Goal: Task Accomplishment & Management: Complete application form

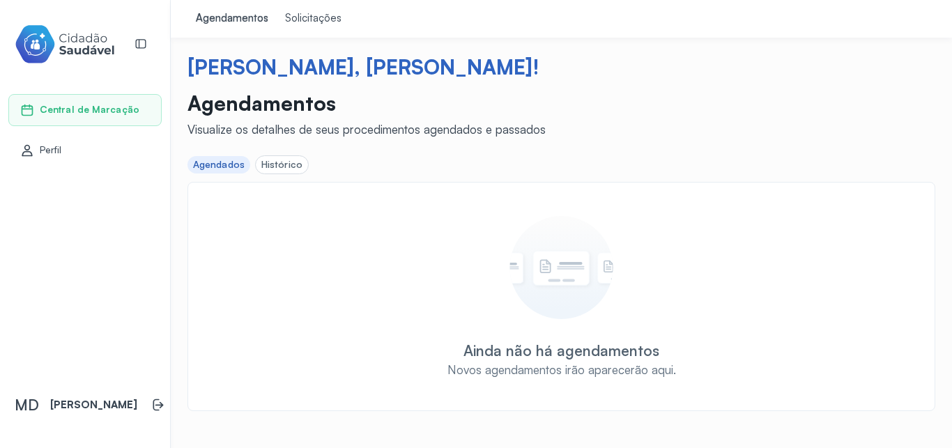
click at [251, 24] on div "Agendamentos" at bounding box center [232, 19] width 73 height 14
click at [335, 21] on div "Solicitações" at bounding box center [313, 19] width 56 height 14
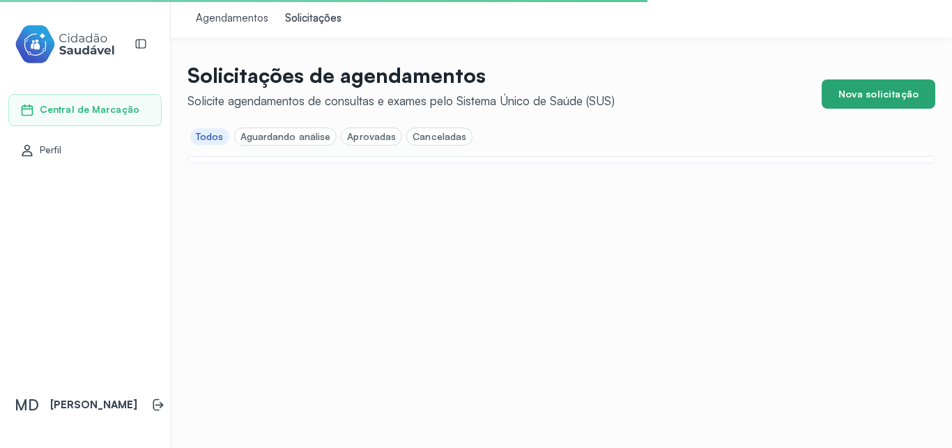
click at [869, 92] on button "Nova solicitação" at bounding box center [879, 93] width 114 height 29
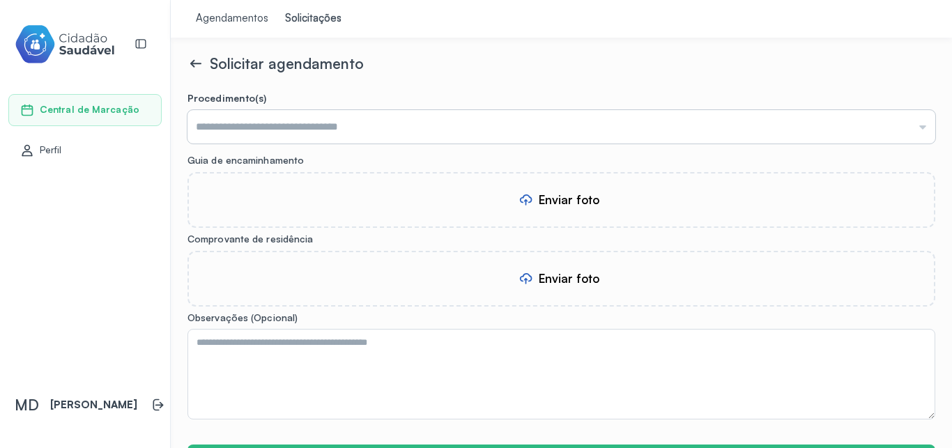
click at [310, 121] on input "text" at bounding box center [562, 126] width 748 height 33
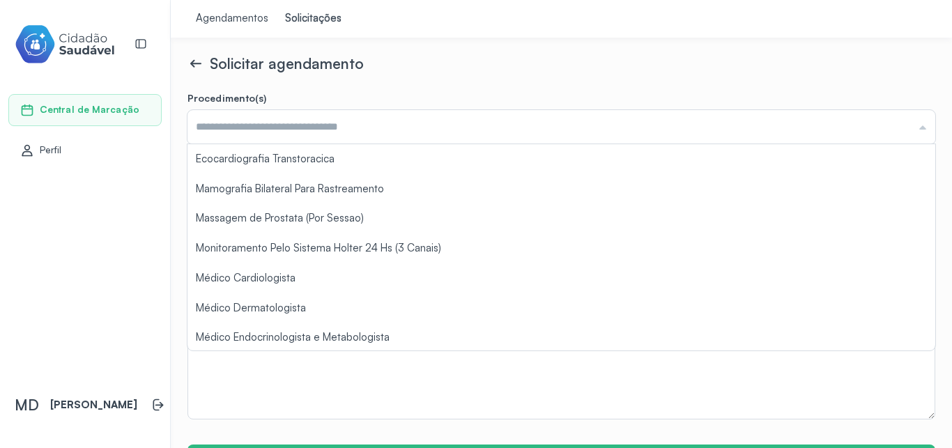
click at [531, 61] on div "Solicitar agendamento" at bounding box center [562, 63] width 748 height 18
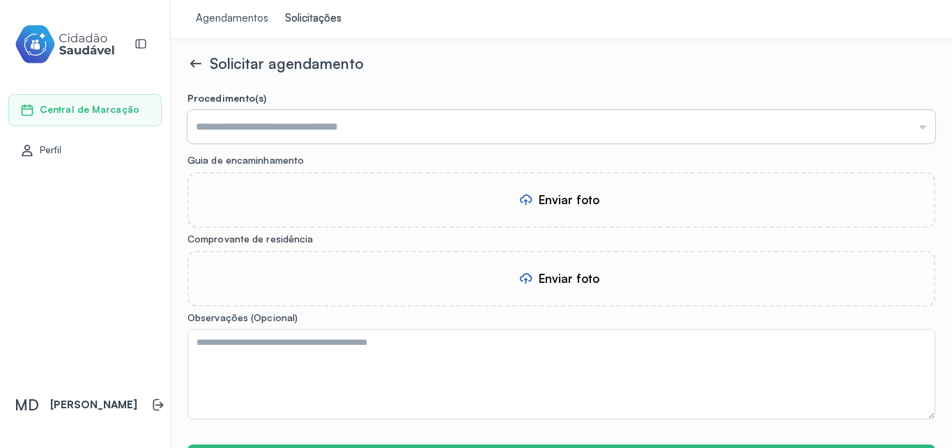
click at [311, 127] on input "text" at bounding box center [562, 126] width 748 height 33
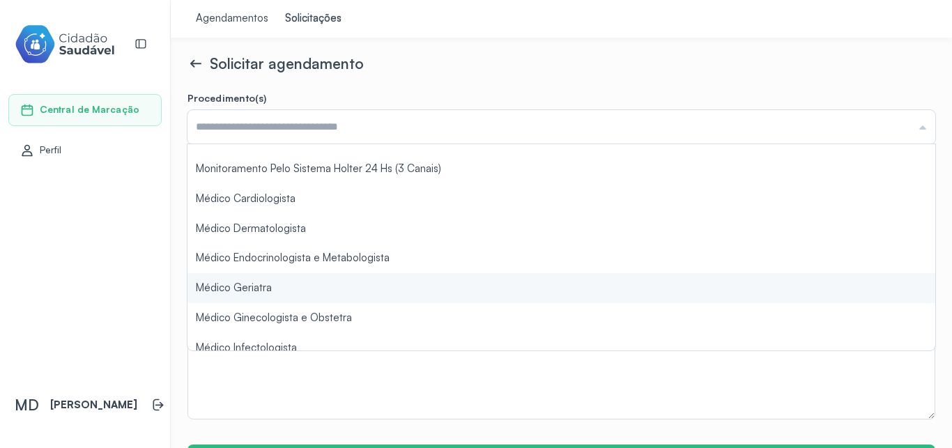
scroll to position [159, 0]
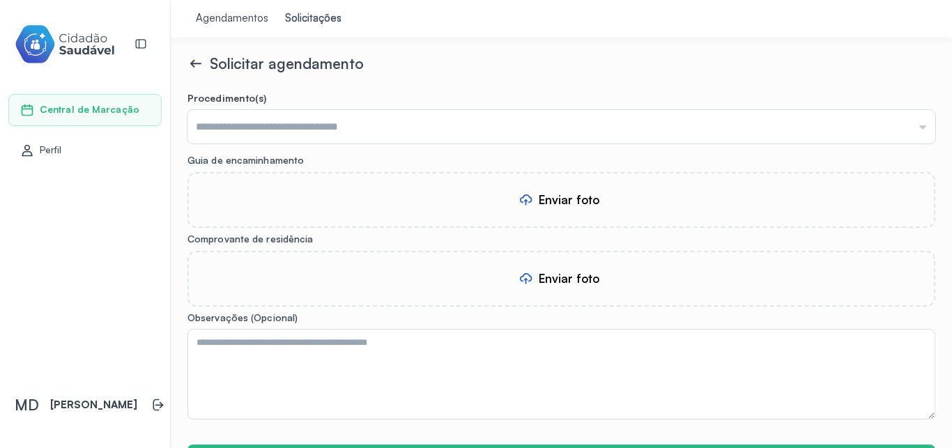
click at [97, 243] on div "Central de Marcação Perfil MD [PERSON_NAME]" at bounding box center [85, 224] width 171 height 448
click at [350, 127] on input "text" at bounding box center [562, 126] width 748 height 33
